Goal: Download file/media

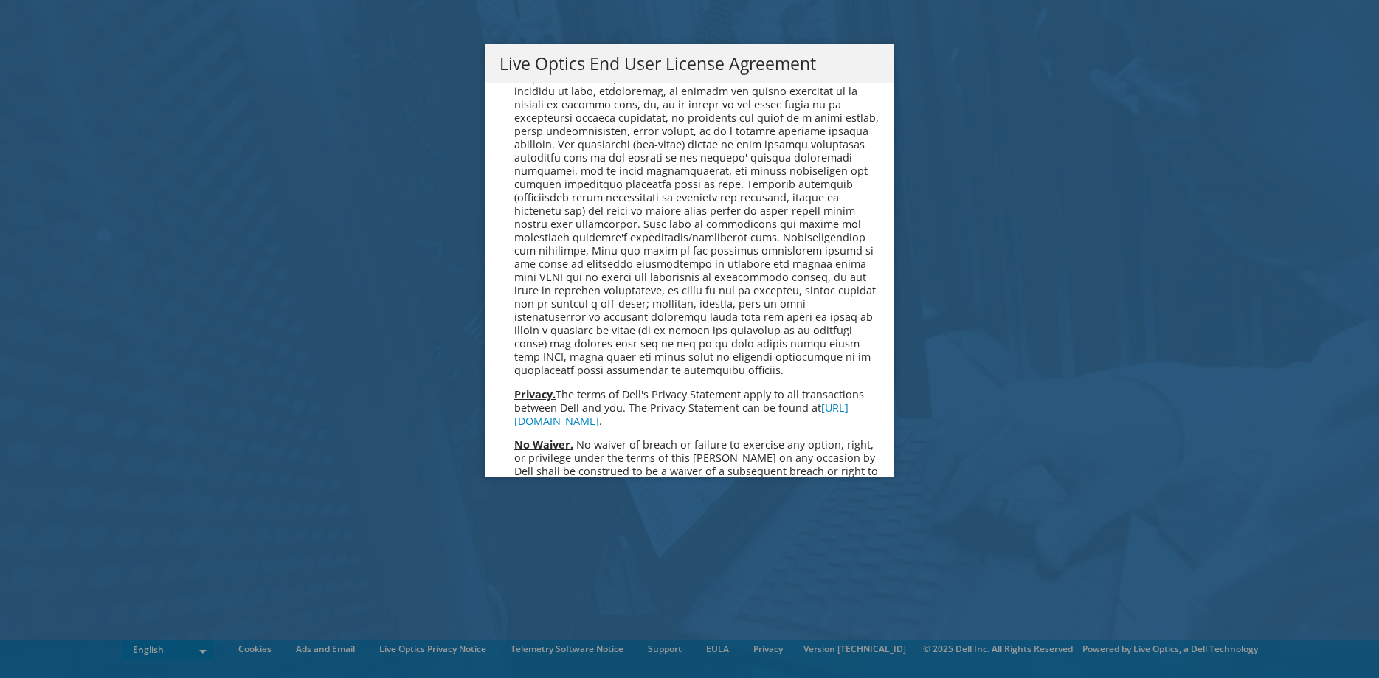
scroll to position [5407, 0]
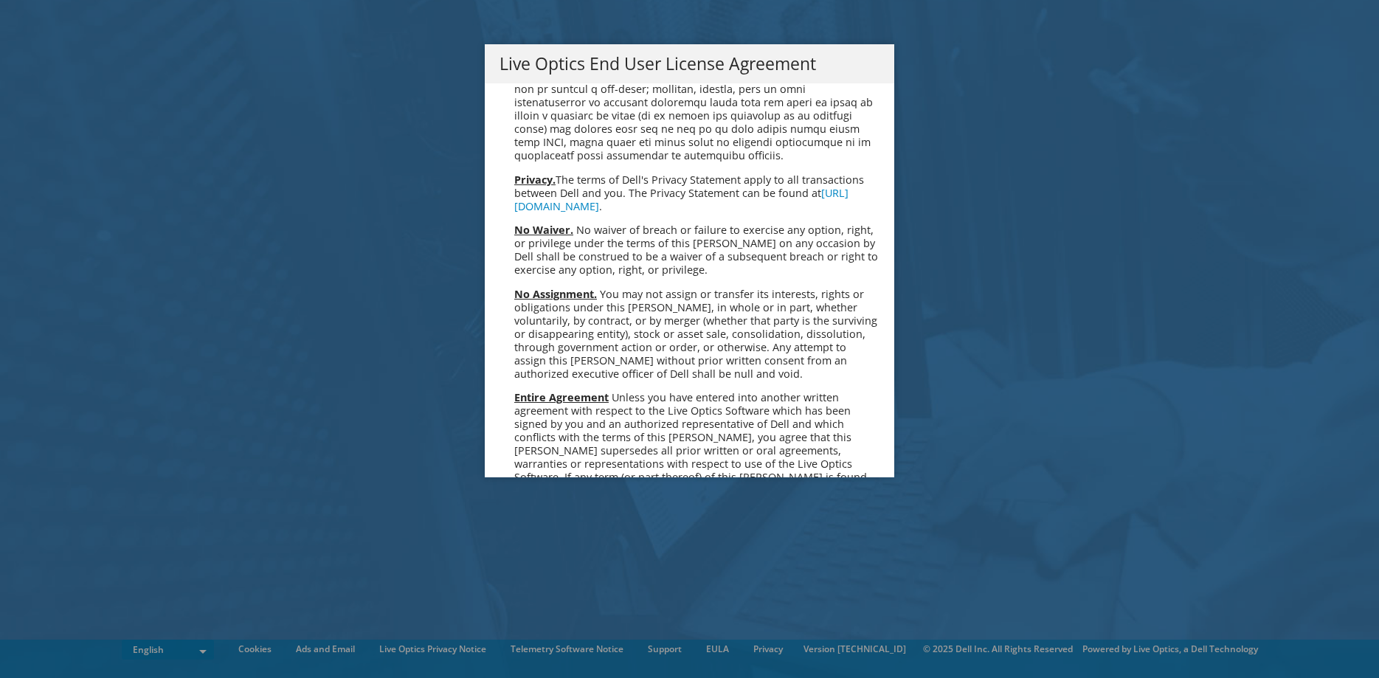
click at [550, 615] on link "Accept" at bounding box center [536, 632] width 75 height 35
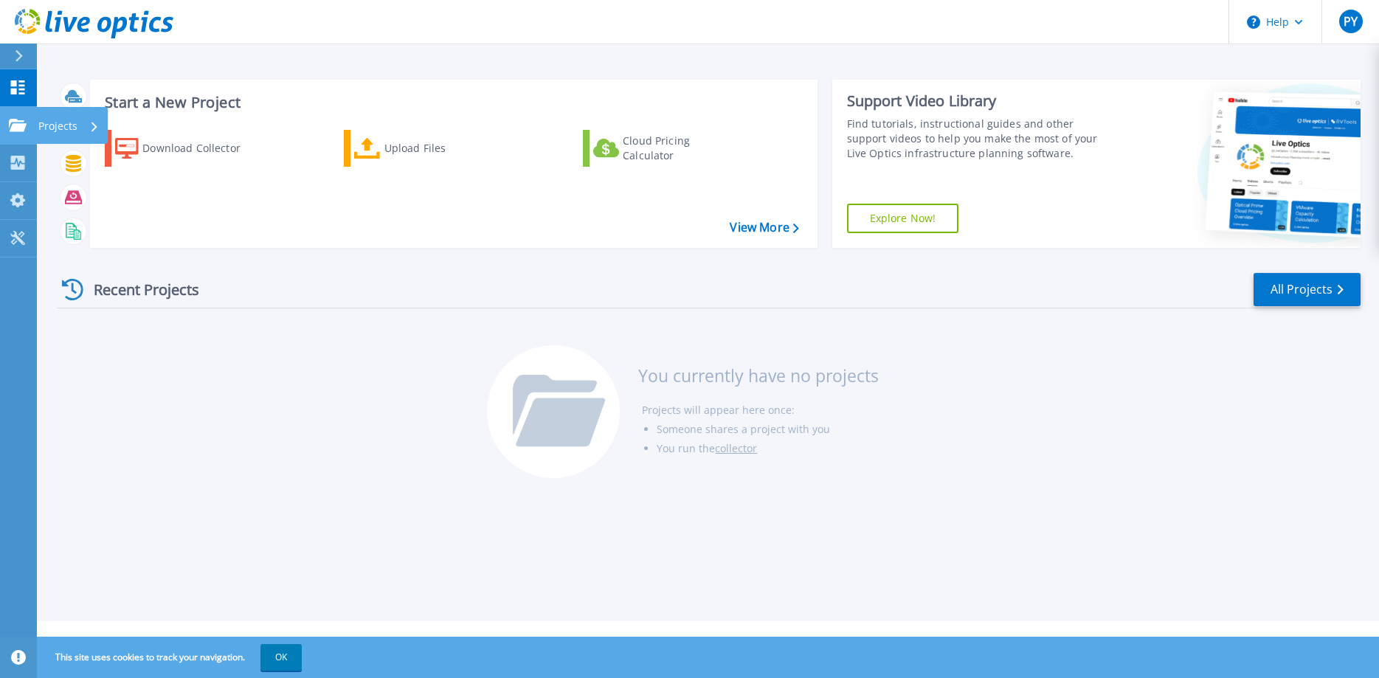
click at [83, 125] on div "Projects" at bounding box center [68, 126] width 60 height 38
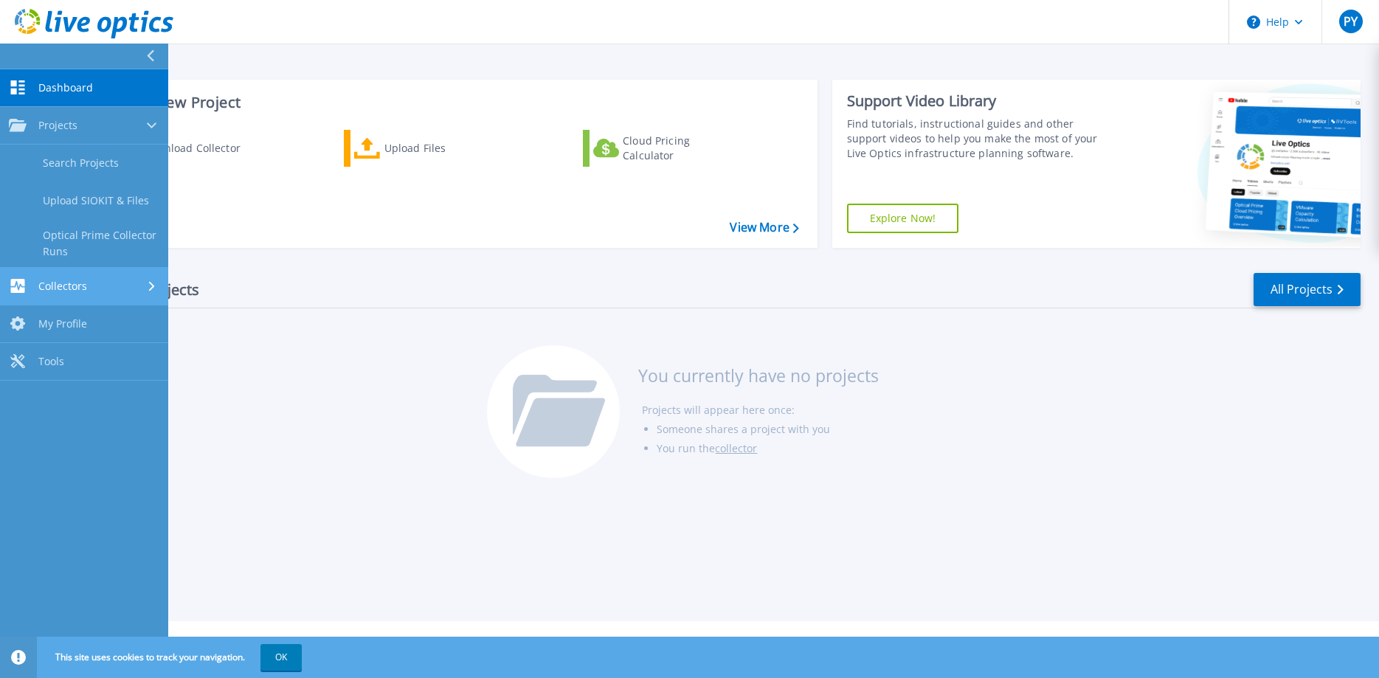
click at [120, 292] on div "Collectors" at bounding box center [84, 286] width 150 height 14
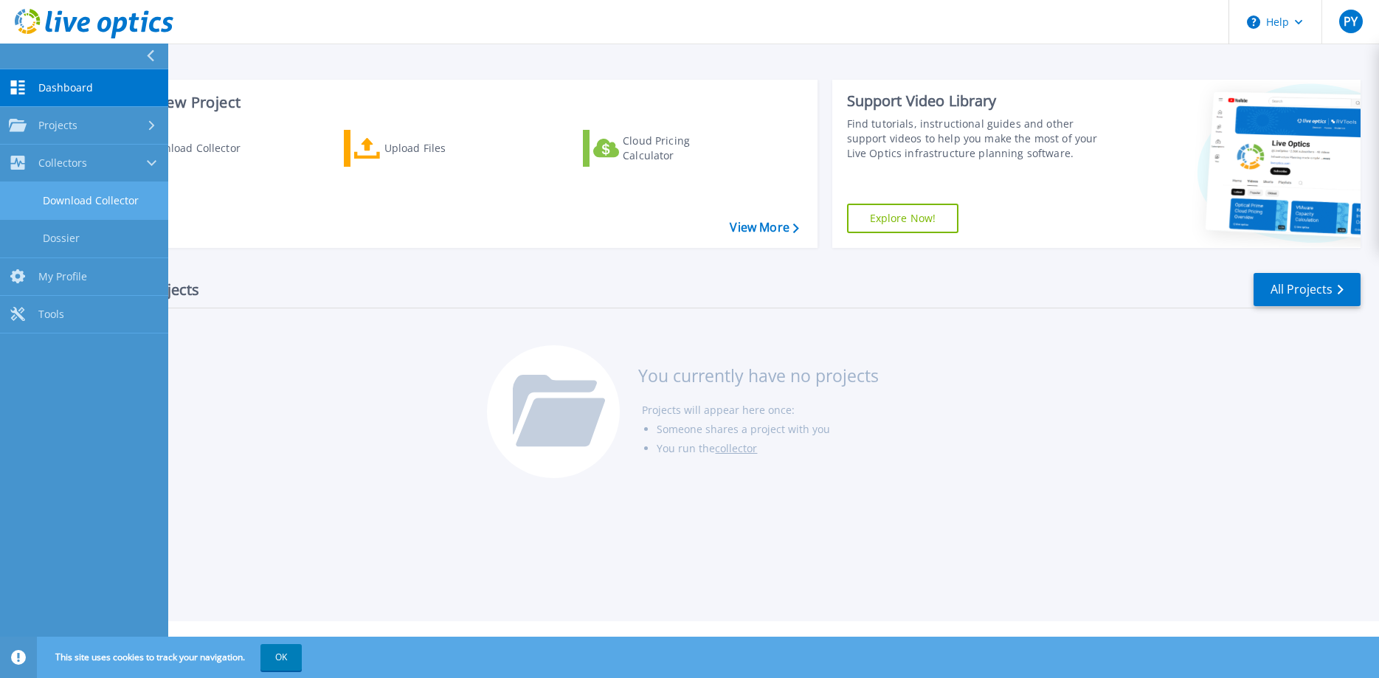
click at [87, 201] on link "Download Collector" at bounding box center [84, 201] width 168 height 38
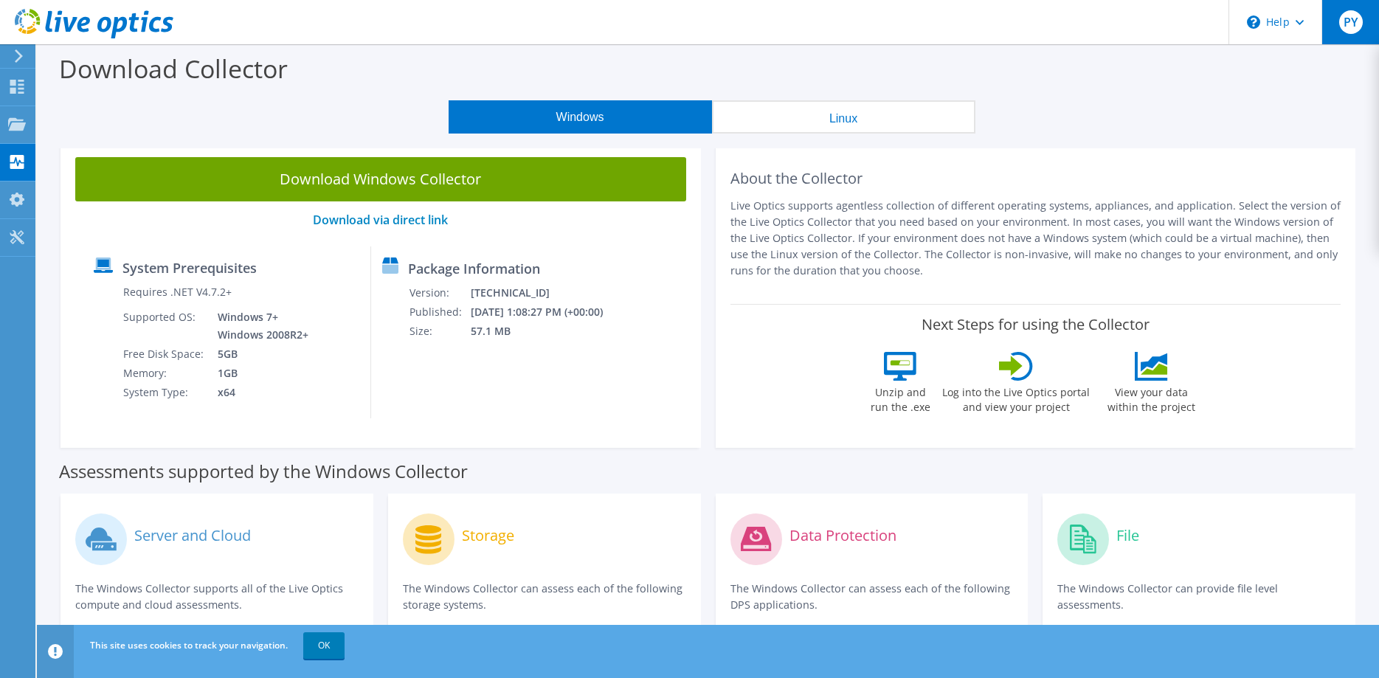
click at [1341, 24] on span "PY" at bounding box center [1351, 22] width 24 height 24
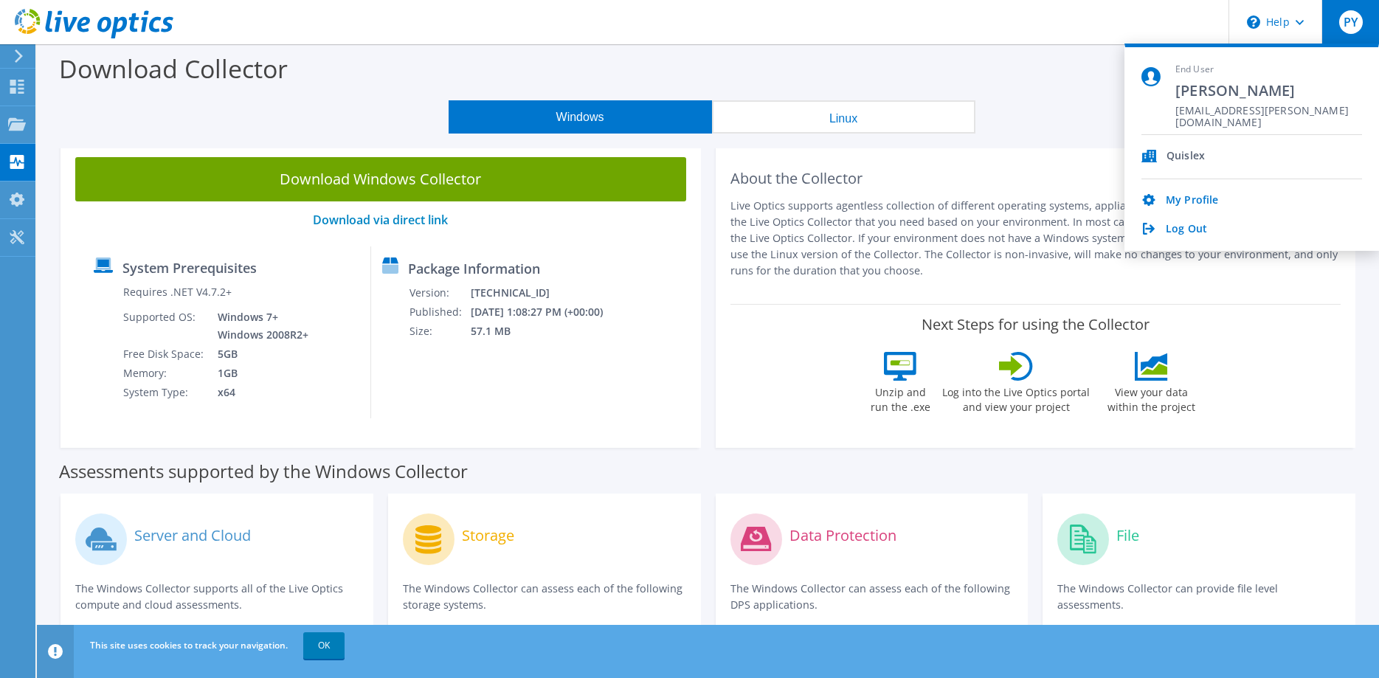
click at [949, 66] on div "Download Collector" at bounding box center [707, 72] width 1327 height 56
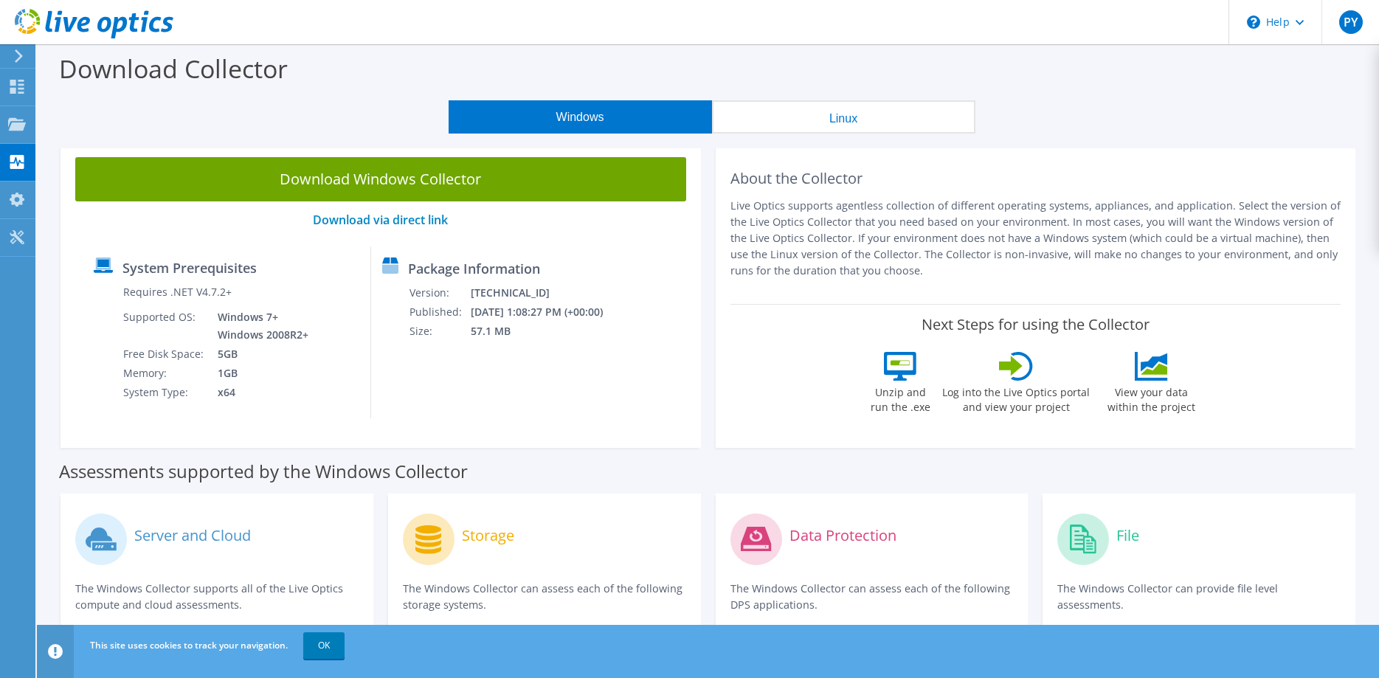
click at [12, 55] on div at bounding box center [16, 55] width 16 height 13
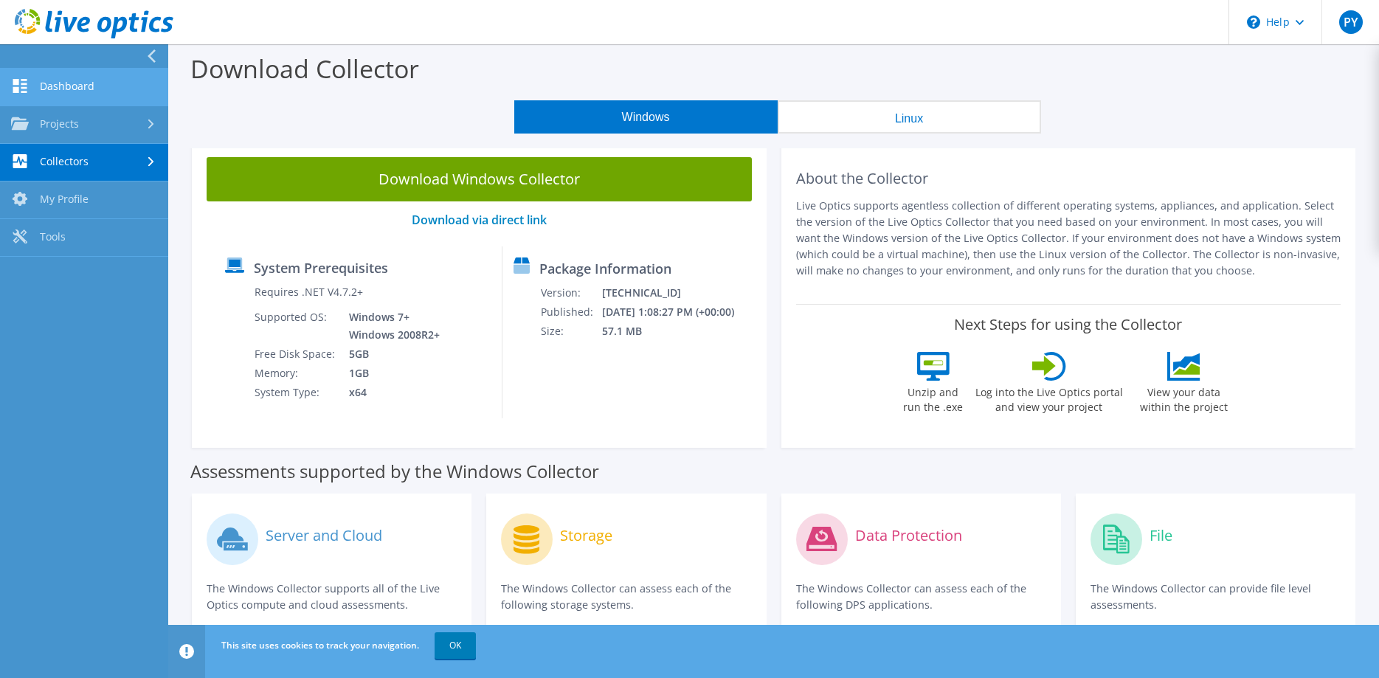
click at [62, 85] on link "Dashboard" at bounding box center [84, 88] width 168 height 38
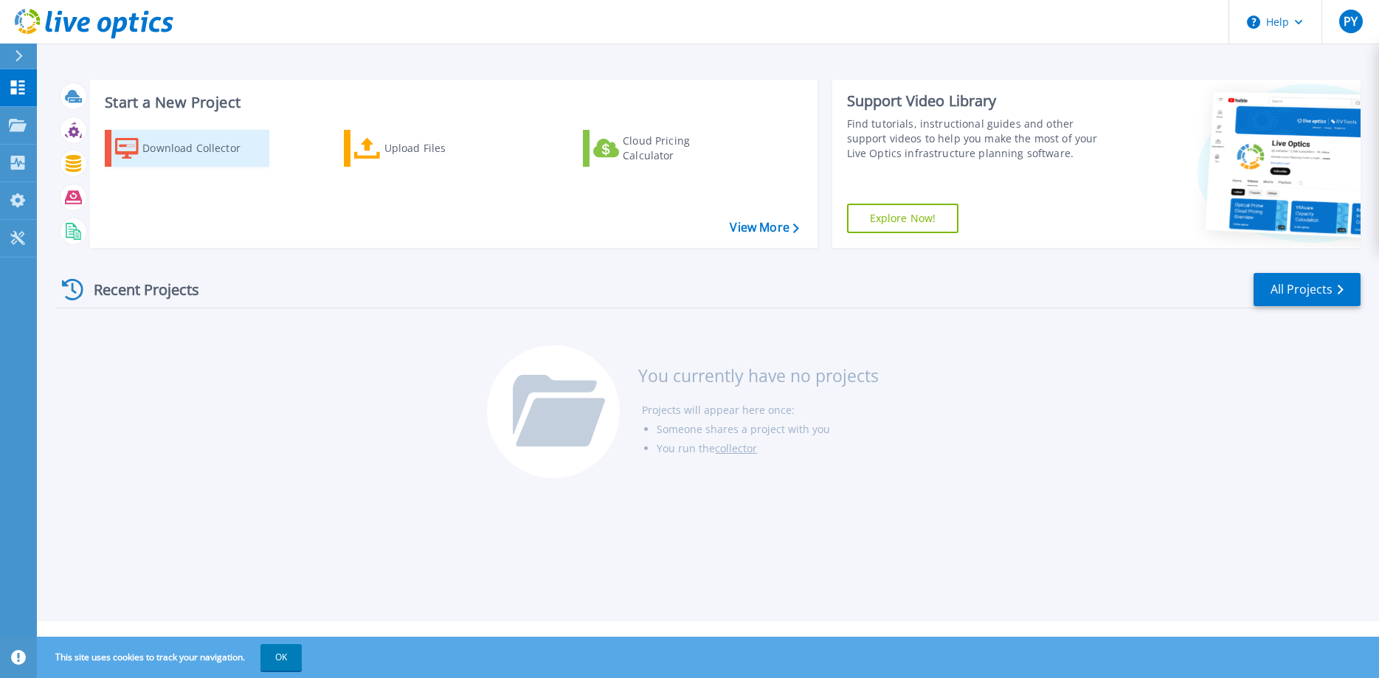
click at [173, 150] on div "Download Collector" at bounding box center [201, 149] width 118 height 30
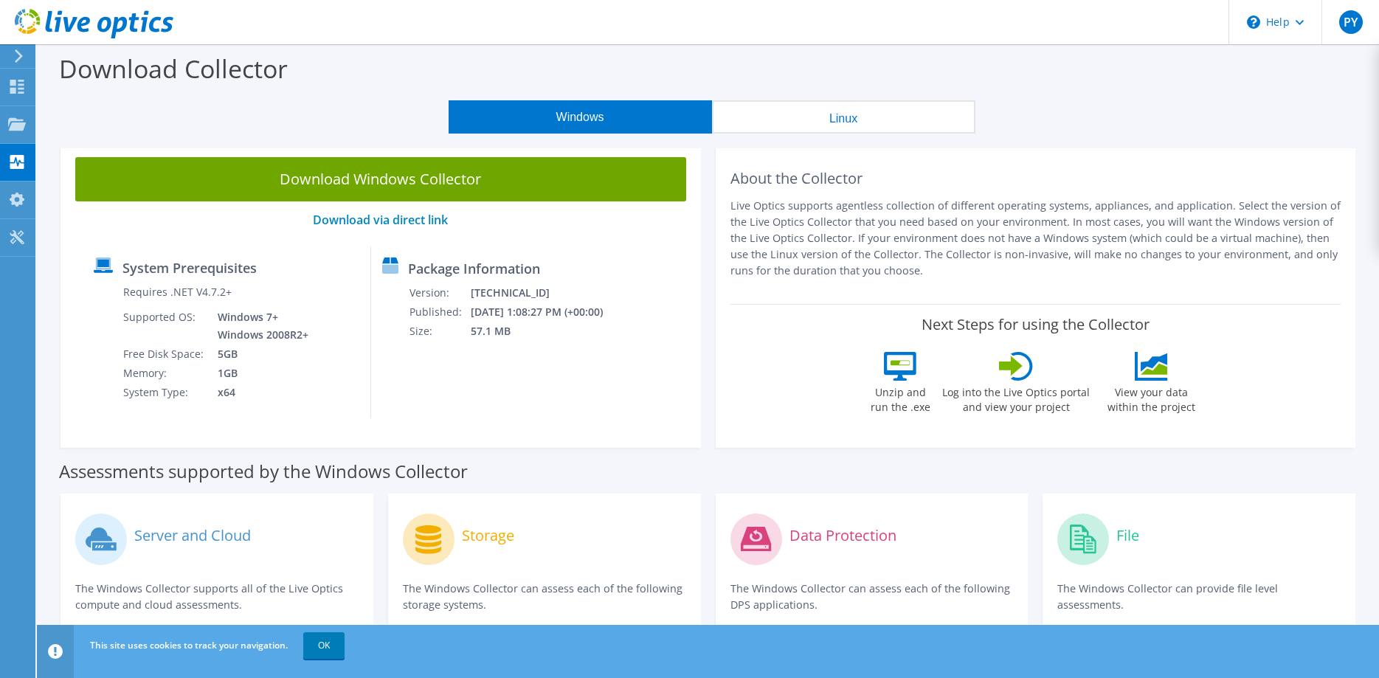
click at [1101, 95] on div "Download Collector" at bounding box center [707, 72] width 1327 height 56
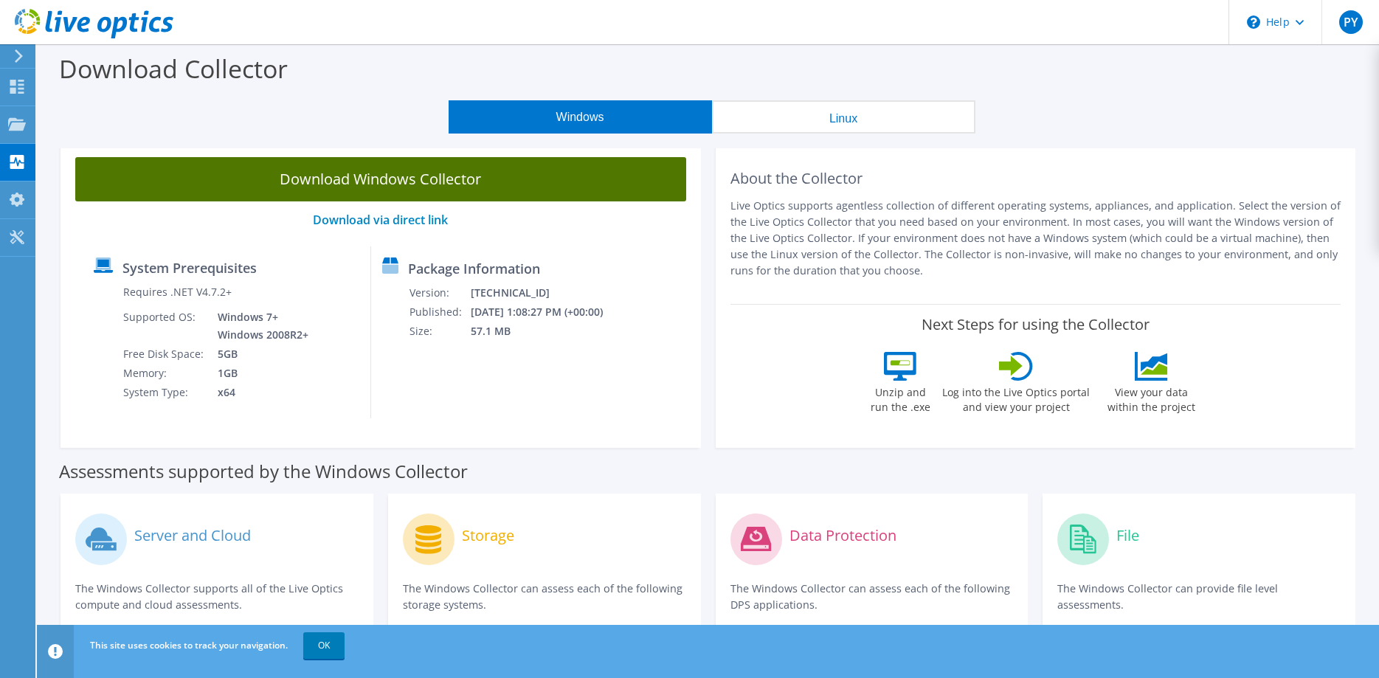
click at [349, 170] on link "Download Windows Collector" at bounding box center [380, 179] width 611 height 44
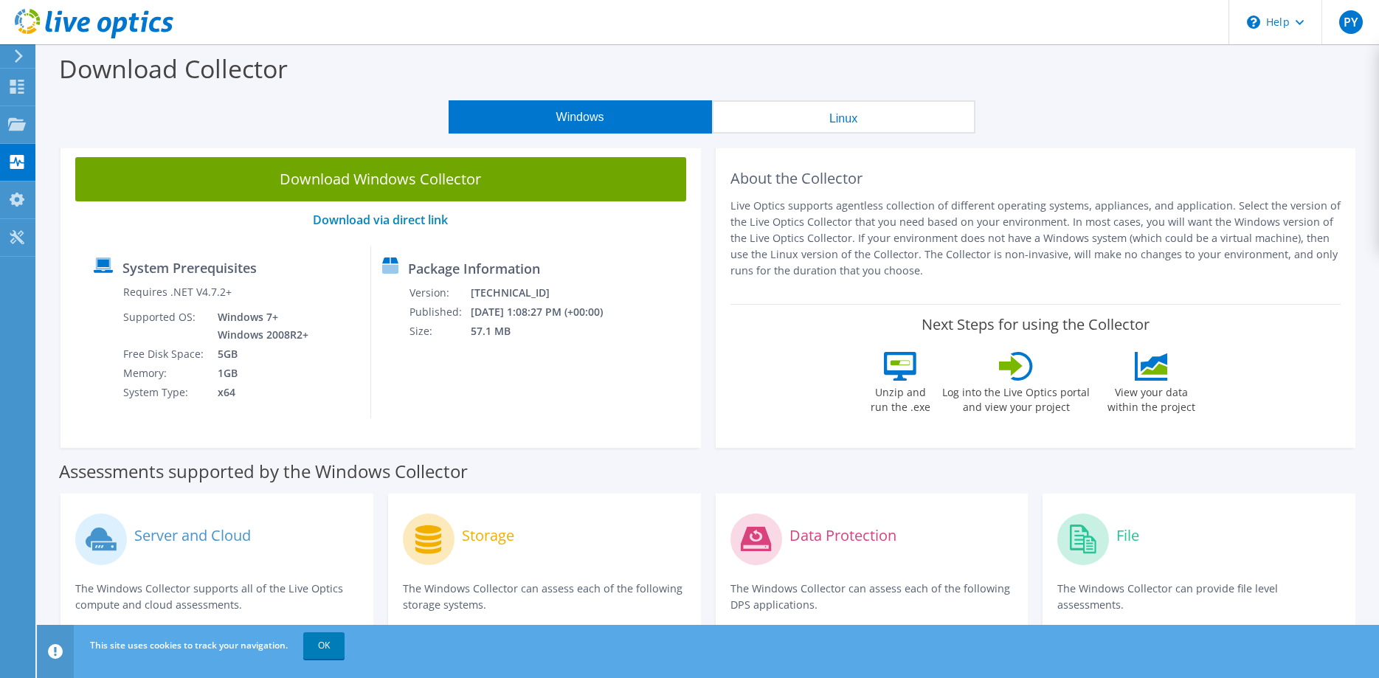
click at [841, 119] on button "Linux" at bounding box center [843, 116] width 263 height 33
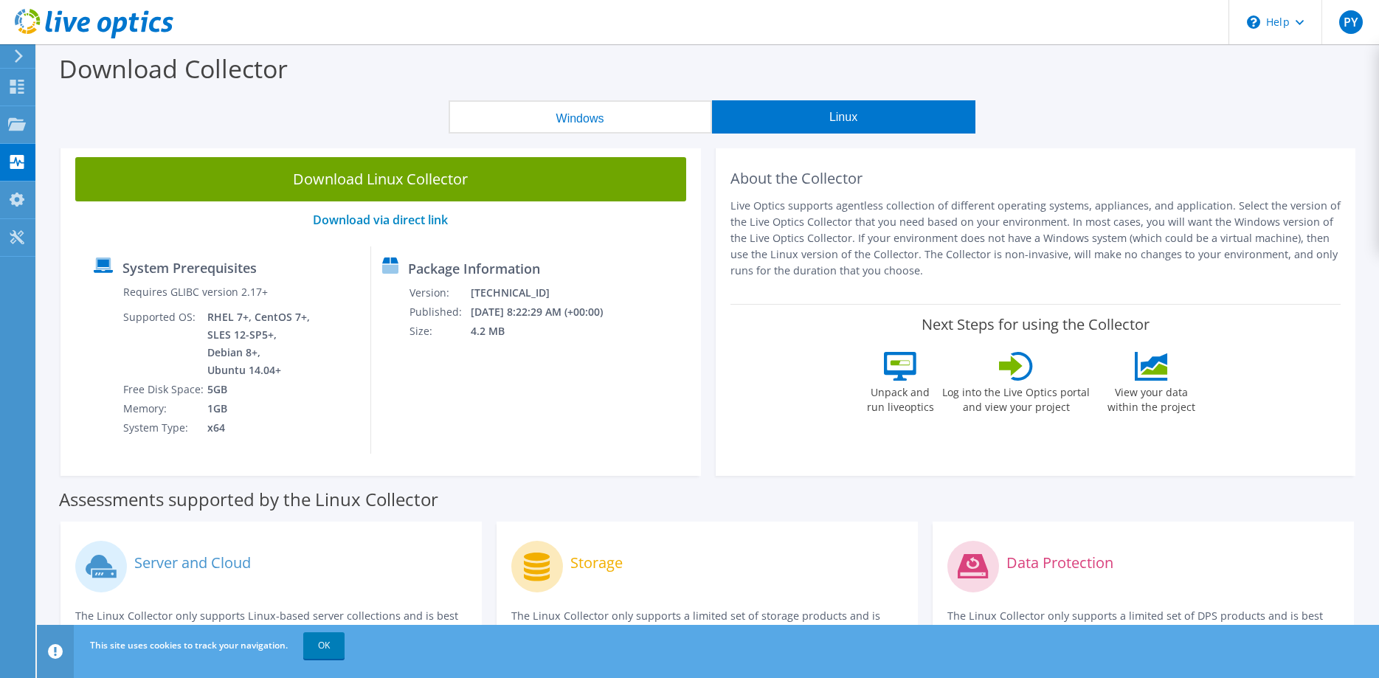
click at [559, 119] on button "Windows" at bounding box center [580, 116] width 263 height 33
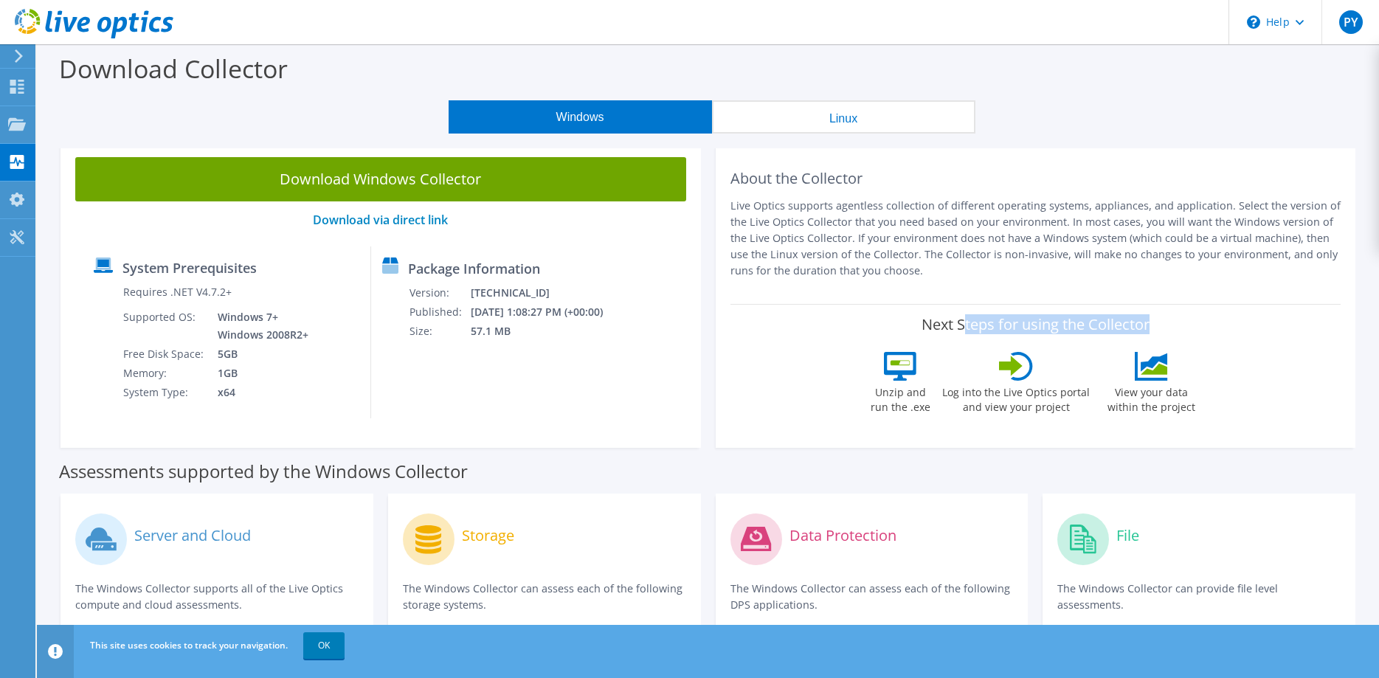
drag, startPoint x: 1073, startPoint y: 409, endPoint x: 806, endPoint y: 342, distance: 275.4
click at [783, 336] on div "Next Steps for using the Collector Unzip and run the .exe Log into the Live Opt…" at bounding box center [1035, 368] width 611 height 129
click at [1204, 392] on label "View your data within the project" at bounding box center [1151, 398] width 106 height 34
drag, startPoint x: 1277, startPoint y: 409, endPoint x: 679, endPoint y: 309, distance: 605.8
click at [679, 309] on div "Download Windows Collector Download via direct link System Prerequisites Requir…" at bounding box center [707, 298] width 1309 height 313
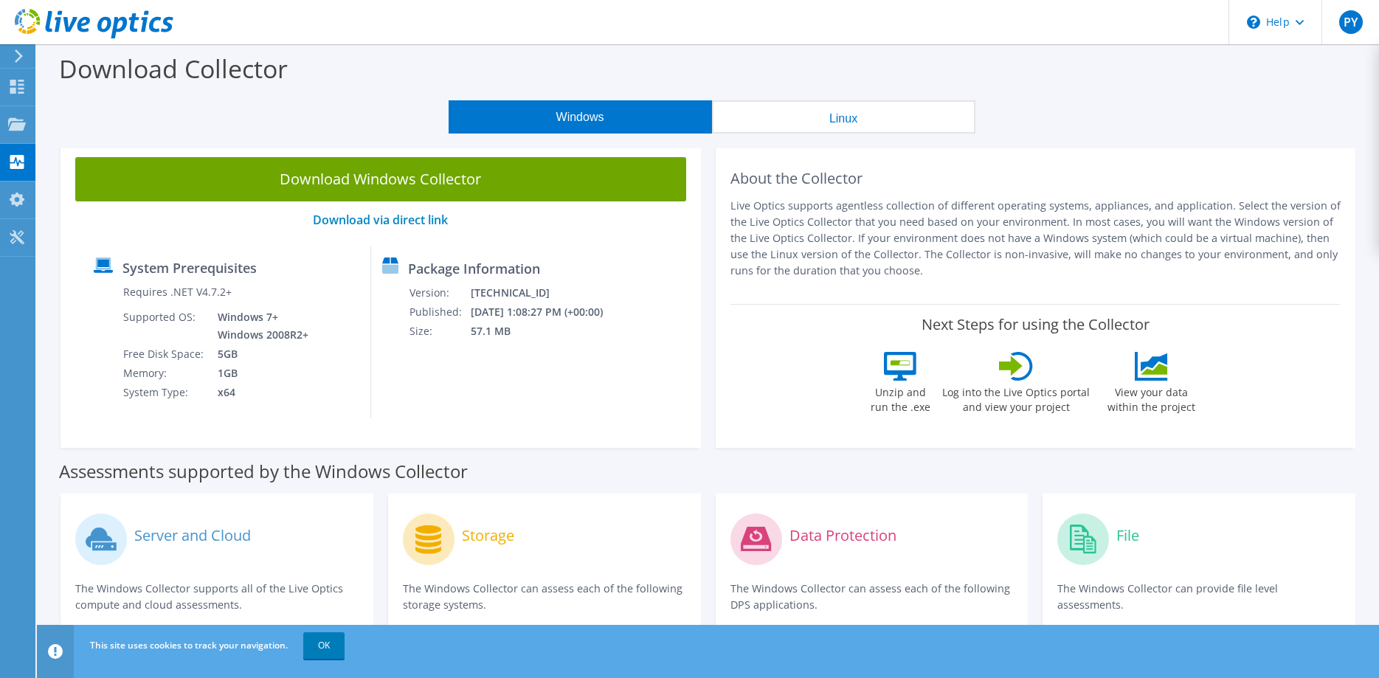
click at [921, 333] on label "Next Steps for using the Collector" at bounding box center [1035, 325] width 228 height 18
drag, startPoint x: 788, startPoint y: 392, endPoint x: 1273, endPoint y: 405, distance: 484.8
click at [1204, 405] on div "Unzip and run the .exe Log into the Live Optics portal and view your project Vi…" at bounding box center [1035, 392] width 338 height 81
click at [1086, 413] on label "Log into the Live Optics portal and view your project" at bounding box center [1015, 398] width 149 height 34
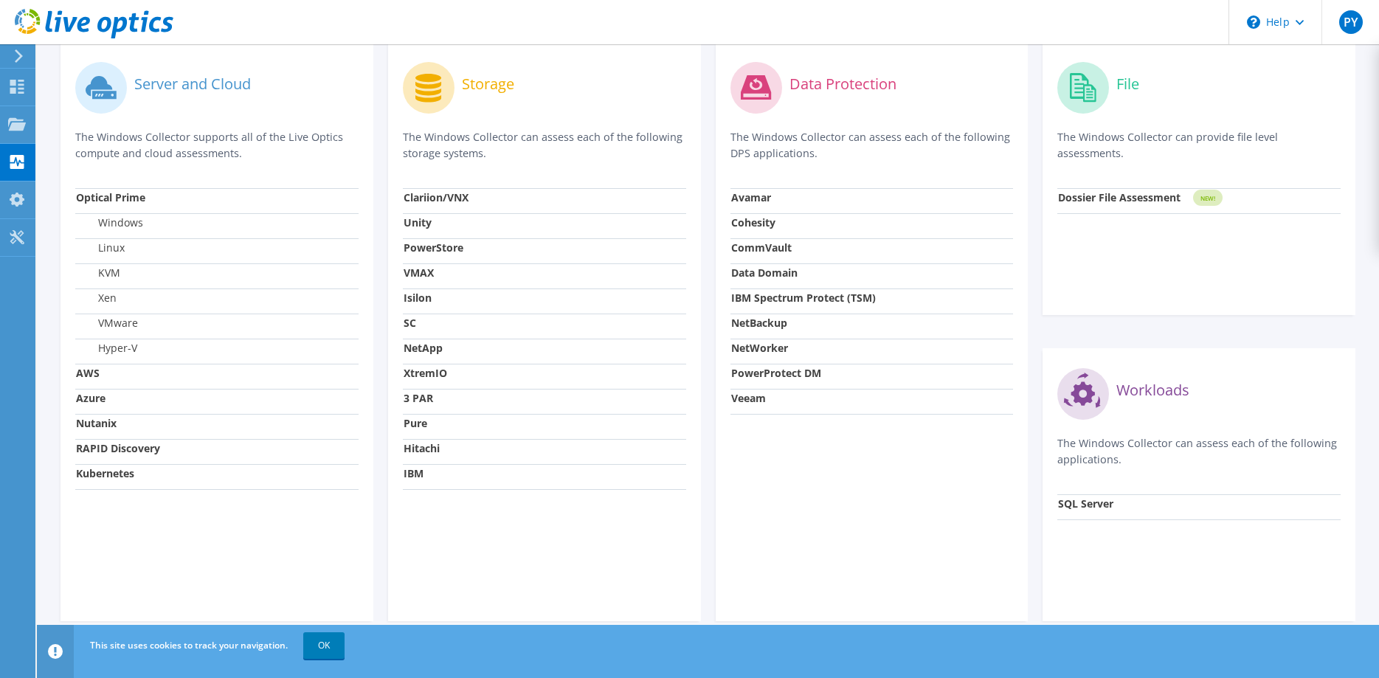
scroll to position [470, 0]
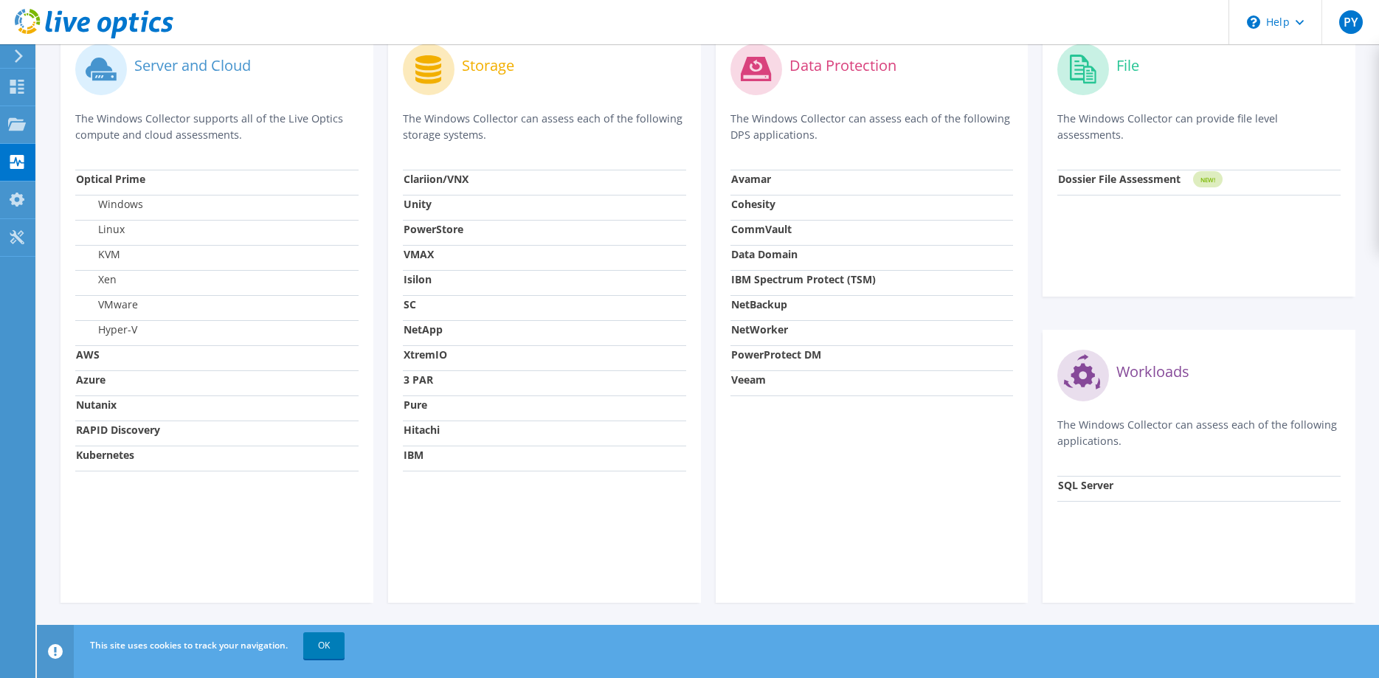
click at [1082, 493] on label "SQL Server" at bounding box center [1085, 485] width 55 height 15
click at [1084, 492] on strong "SQL Server" at bounding box center [1085, 485] width 55 height 14
click at [1073, 488] on strong "SQL Server" at bounding box center [1085, 485] width 55 height 14
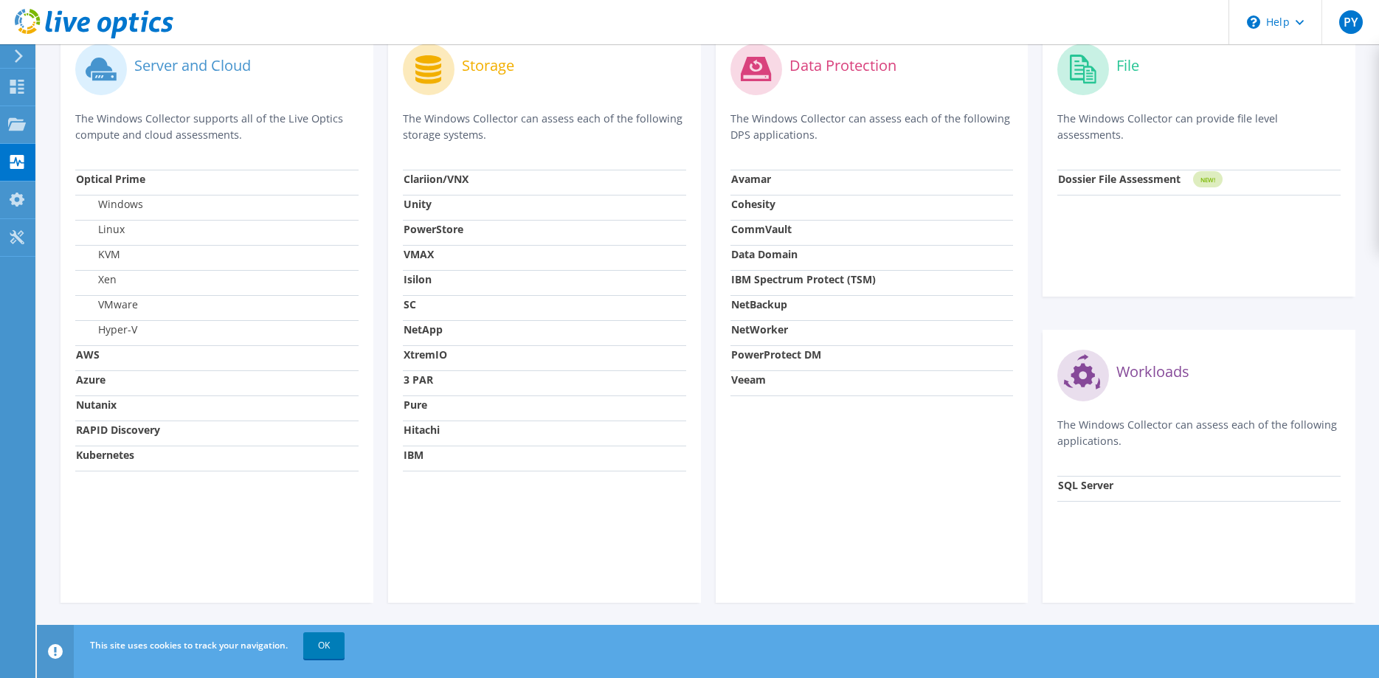
click at [1073, 488] on strong "SQL Server" at bounding box center [1085, 485] width 55 height 14
click at [1079, 449] on p "The Windows Collector can assess each of the following applications." at bounding box center [1198, 433] width 283 height 32
click at [328, 651] on link "OK" at bounding box center [323, 645] width 41 height 27
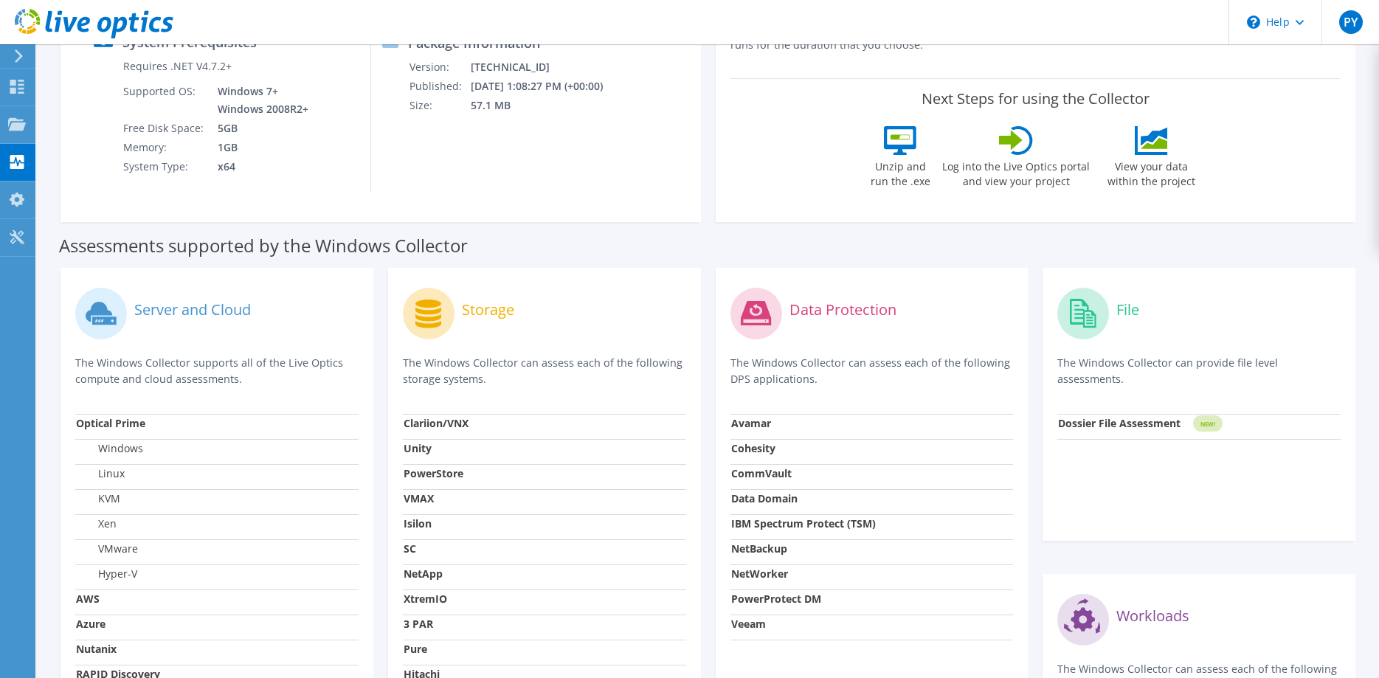
scroll to position [0, 0]
